Goal: Use online tool/utility

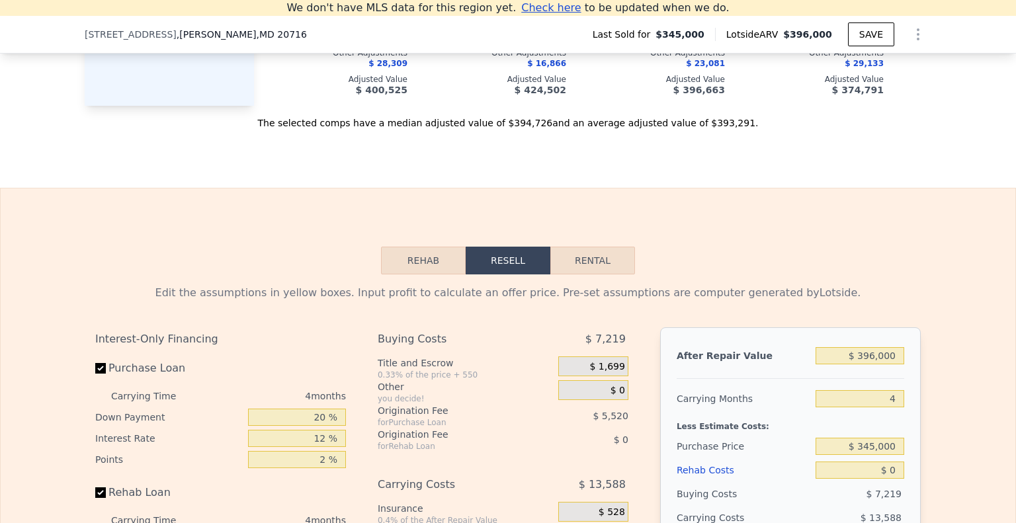
scroll to position [1699, 0]
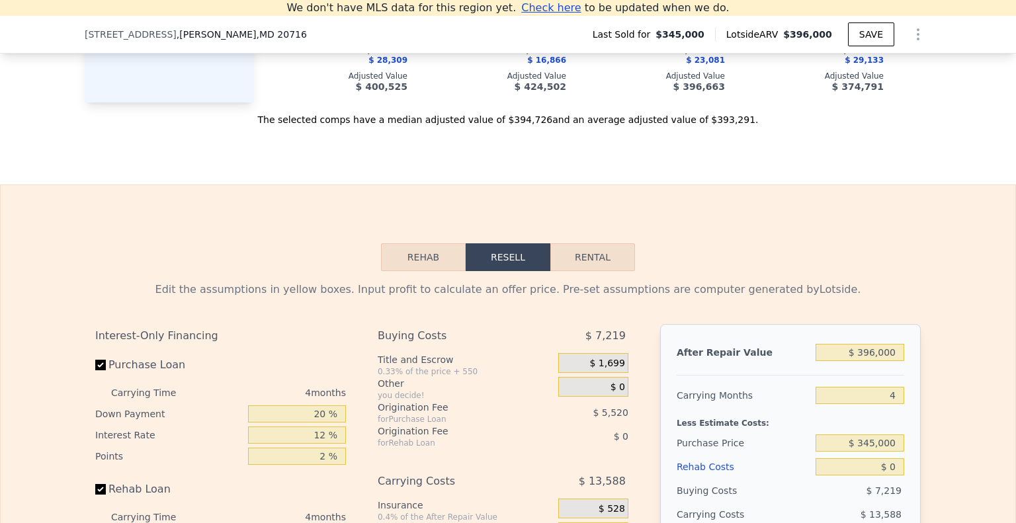
click at [602, 267] on button "Rental" at bounding box center [592, 257] width 85 height 28
select select "30"
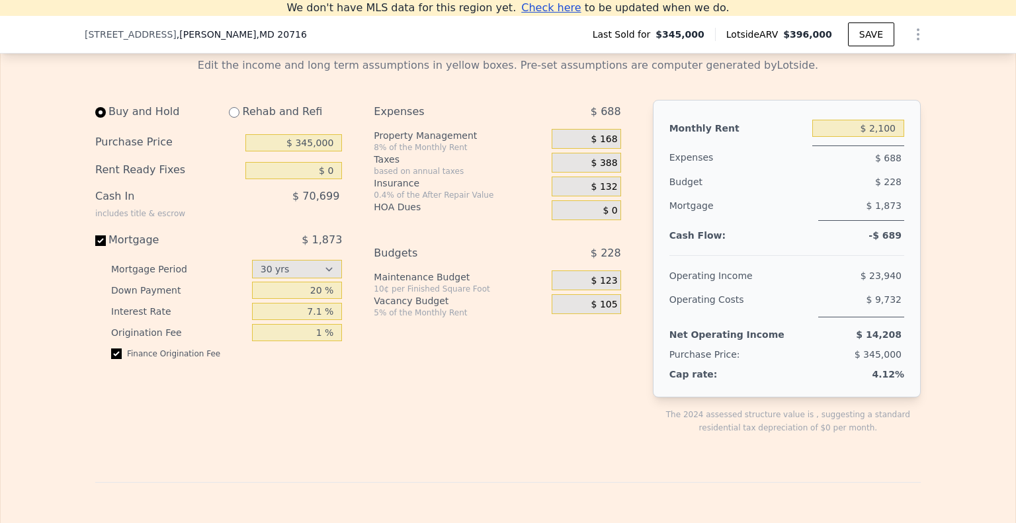
scroll to position [1928, 0]
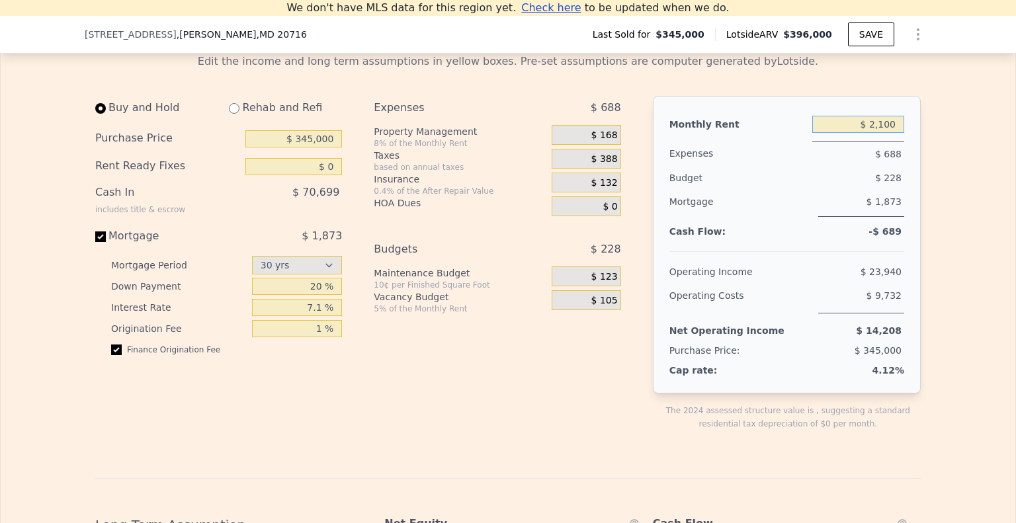
click at [881, 133] on input "$ 2,100" at bounding box center [858, 124] width 92 height 17
type input "$ 2,500"
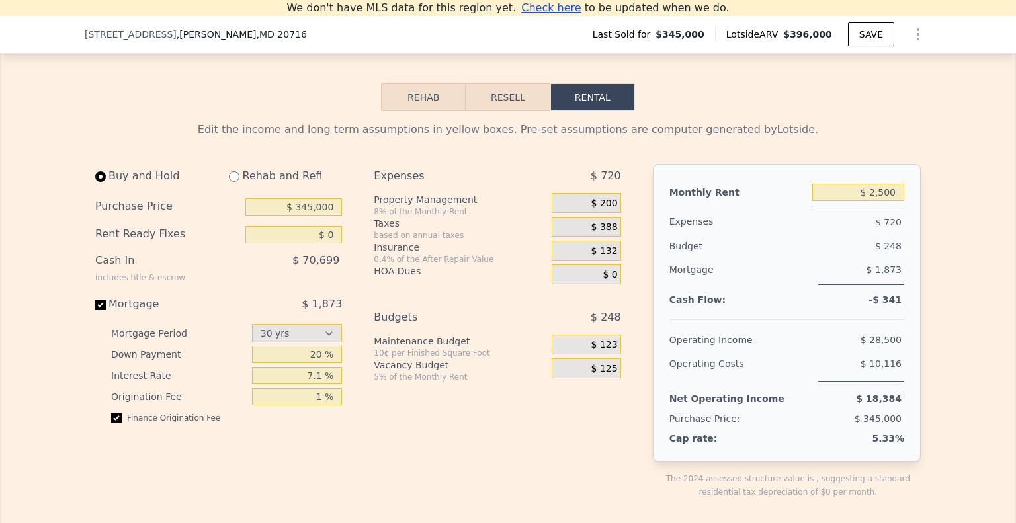
scroll to position [1907, 0]
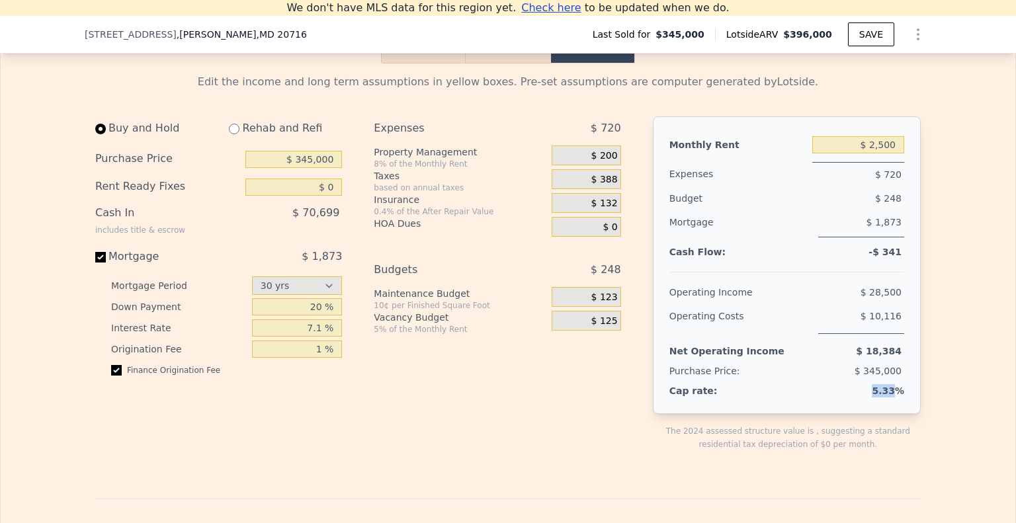
click at [892, 414] on div "Monthly Rent $ 2,500 Expenses $ 720 Budget $ 248 Mortgage $ 1,873 Cash Flow: -$…" at bounding box center [787, 265] width 268 height 298
click at [602, 304] on span "$ 123" at bounding box center [604, 298] width 26 height 12
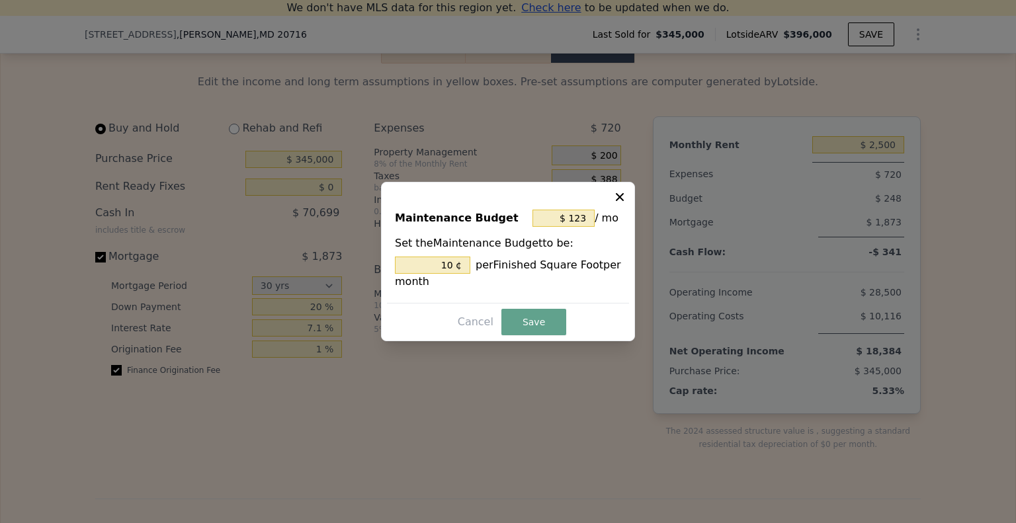
click at [624, 194] on icon at bounding box center [619, 197] width 13 height 13
type input "10 %"
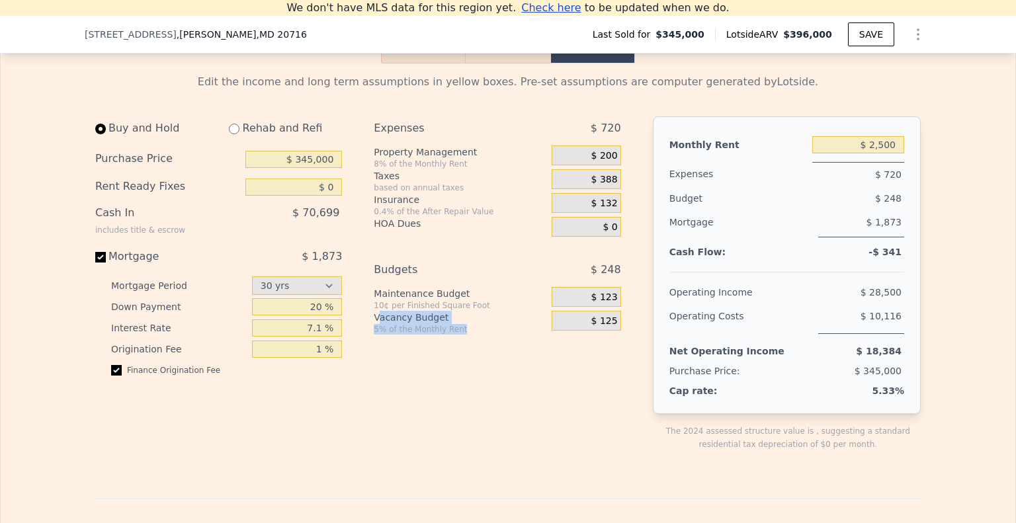
drag, startPoint x: 373, startPoint y: 338, endPoint x: 454, endPoint y: 349, distance: 81.4
click at [454, 335] on div "Vacancy Budget 5% of the Monthly Rent" at bounding box center [460, 323] width 173 height 24
click at [454, 335] on div "5% of the Monthly Rent" at bounding box center [460, 329] width 173 height 11
drag, startPoint x: 373, startPoint y: 345, endPoint x: 433, endPoint y: 346, distance: 59.5
click at [433, 335] on div "5% of the Monthly Rent" at bounding box center [460, 329] width 173 height 11
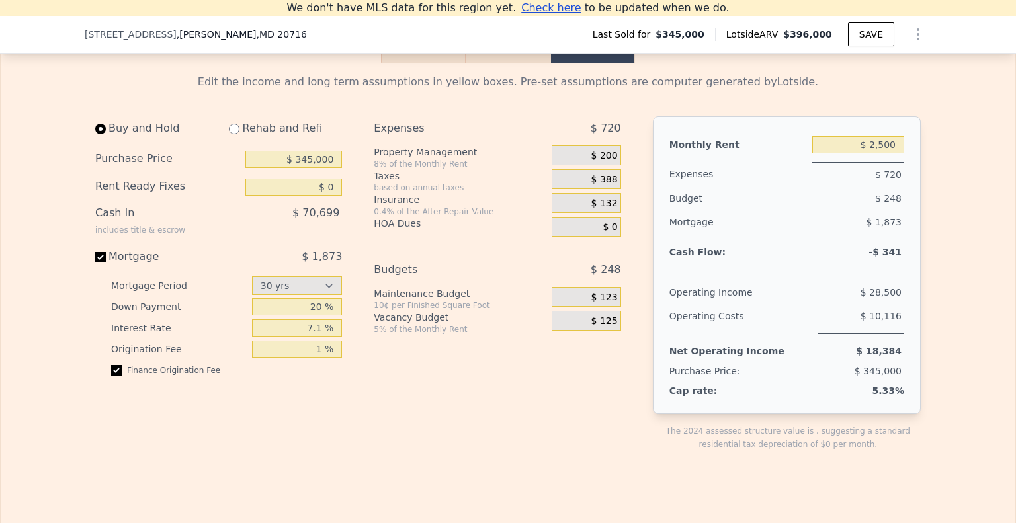
click at [603, 327] on span "$ 125" at bounding box center [604, 322] width 26 height 12
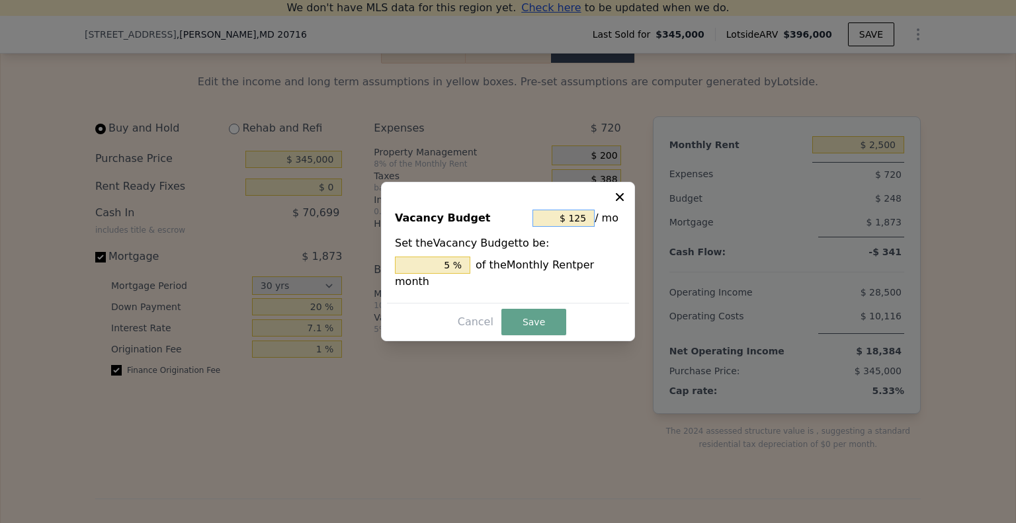
click at [575, 227] on input "$ 125" at bounding box center [563, 218] width 62 height 17
type input "$ 0"
type input "0 %"
type input "$ 0"
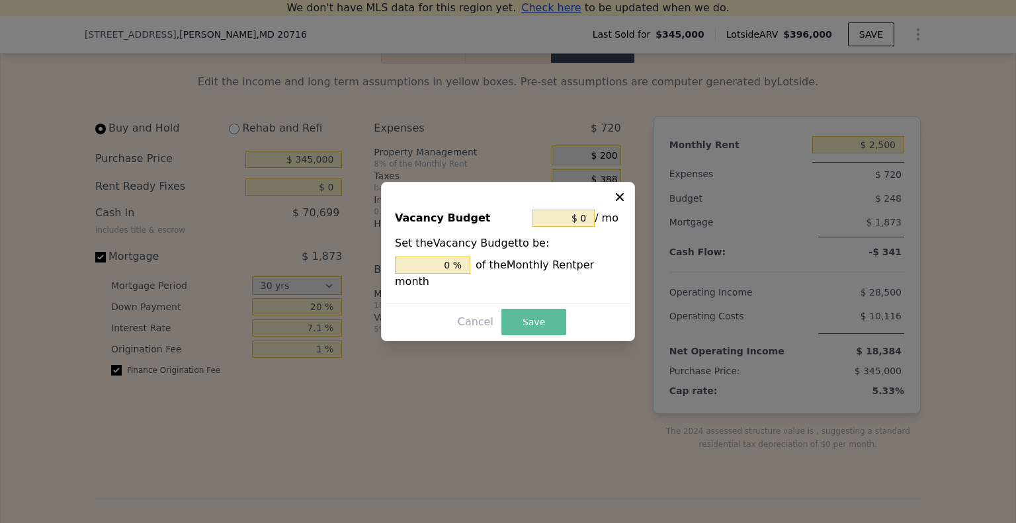
click at [536, 316] on button "Save" at bounding box center [533, 322] width 65 height 26
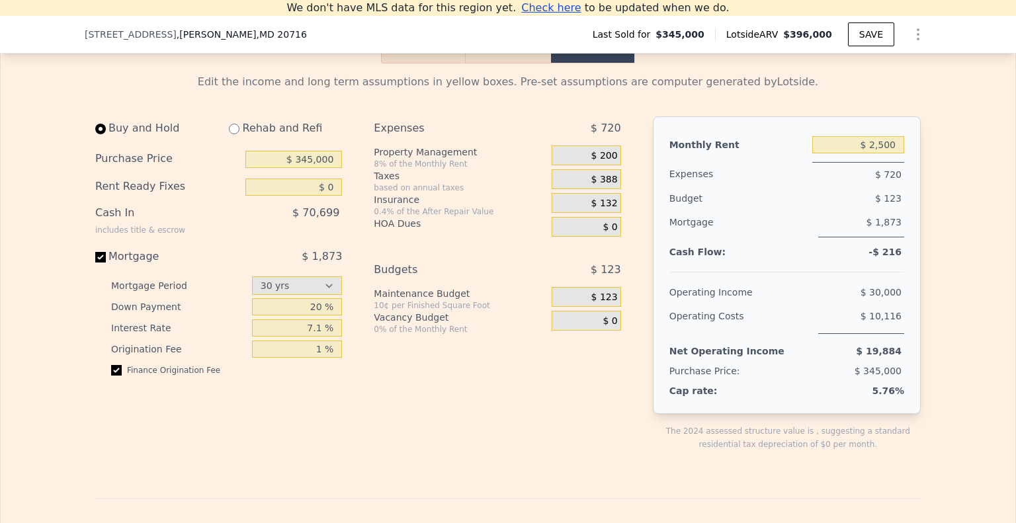
click at [599, 304] on span "$ 123" at bounding box center [604, 298] width 26 height 12
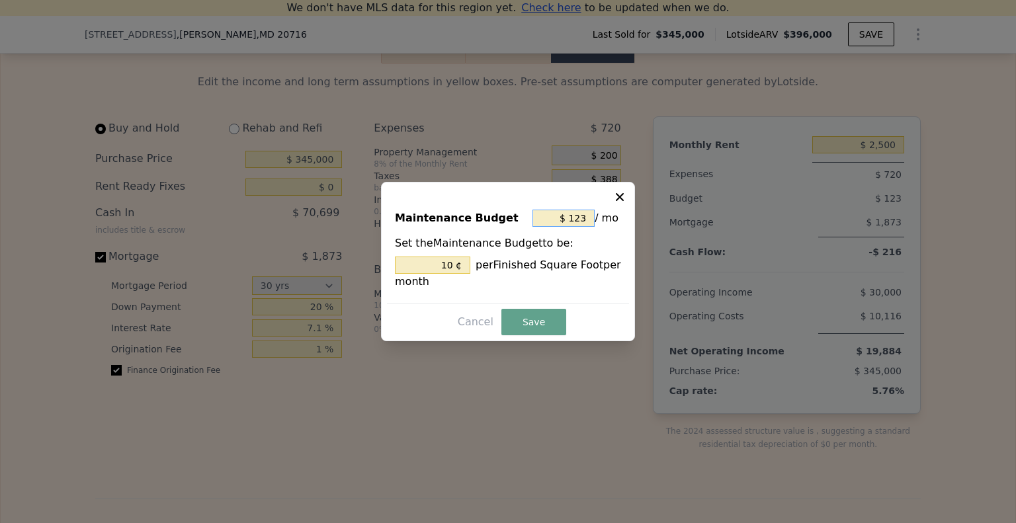
click at [583, 213] on input "$ 123" at bounding box center [563, 218] width 62 height 17
type input "$ 0"
type input "0 ¢"
type input "$ 0"
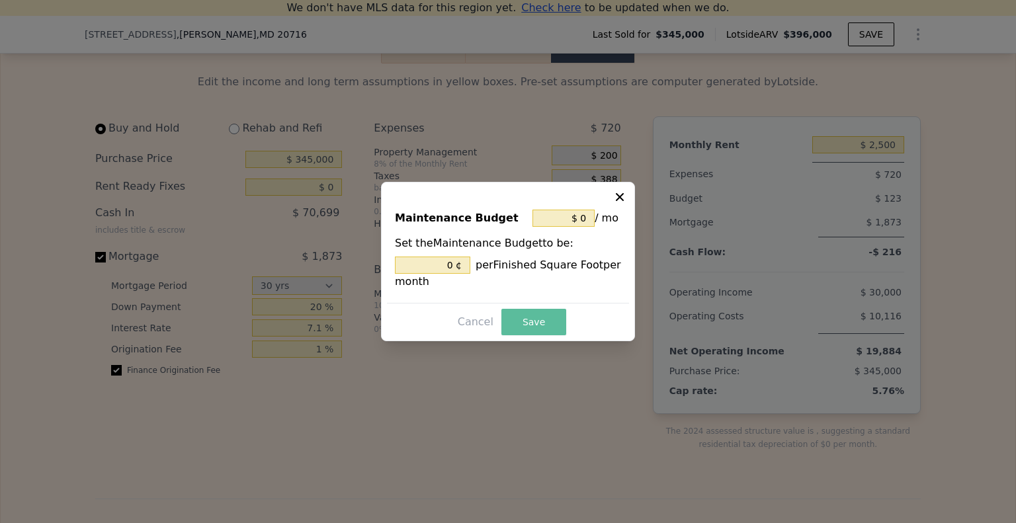
click at [536, 321] on button "Save" at bounding box center [533, 322] width 65 height 26
type input "0 %"
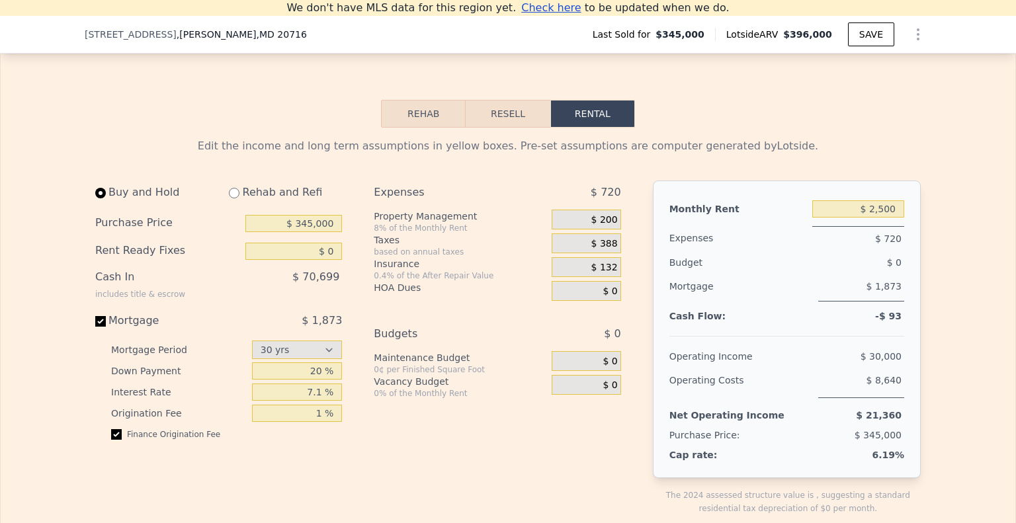
scroll to position [1865, 0]
